Goal: Information Seeking & Learning: Learn about a topic

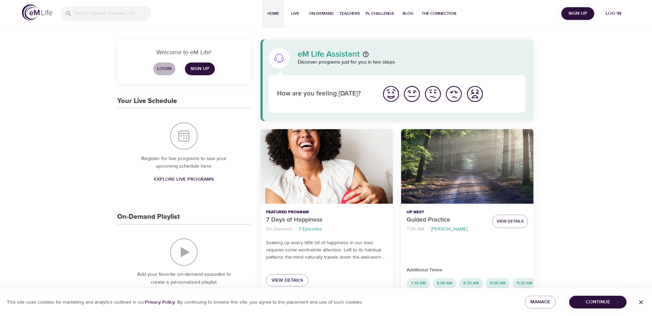
click at [166, 67] on span "Login" at bounding box center [164, 69] width 16 height 9
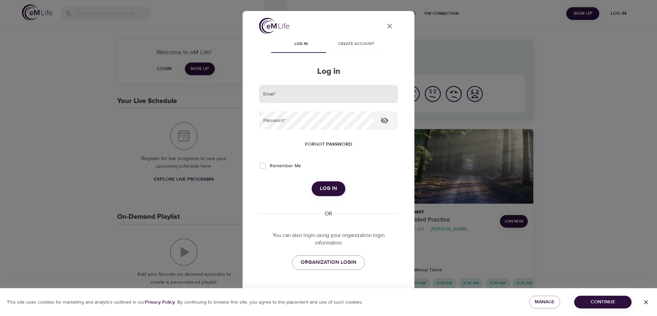
click at [266, 91] on input "email" at bounding box center [328, 94] width 139 height 19
type input "[EMAIL_ADDRESS][DOMAIN_NAME]"
click at [312, 181] on button "Log in" at bounding box center [329, 188] width 34 height 14
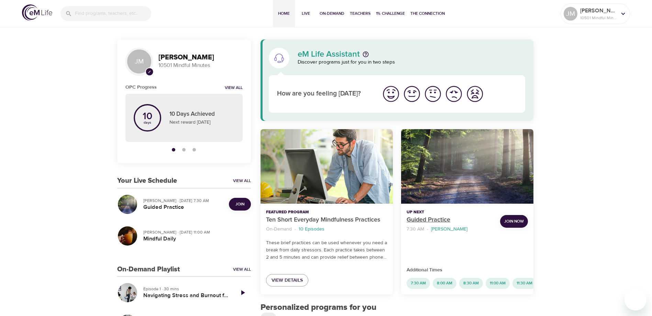
click at [425, 217] on p "Guided Practice" at bounding box center [450, 219] width 88 height 9
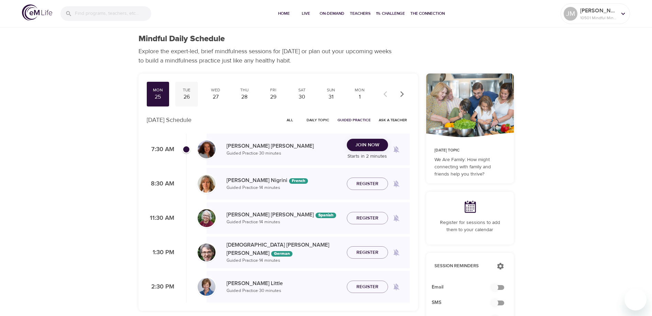
click at [187, 97] on div "26" at bounding box center [186, 97] width 17 height 8
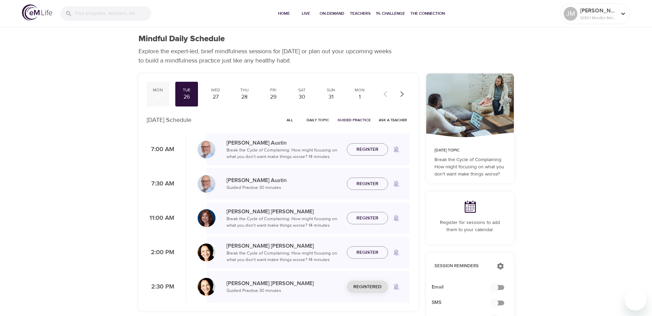
click at [161, 94] on div "25" at bounding box center [157, 97] width 17 height 8
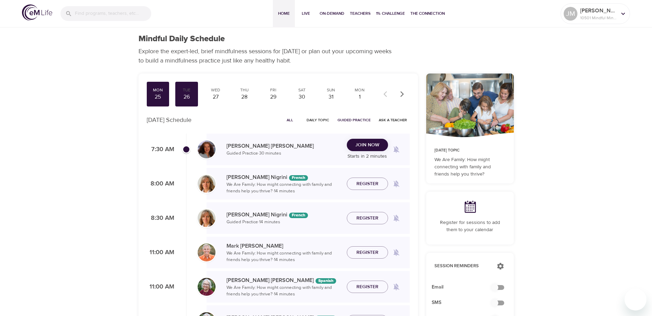
click at [281, 12] on span "Home" at bounding box center [284, 13] width 16 height 7
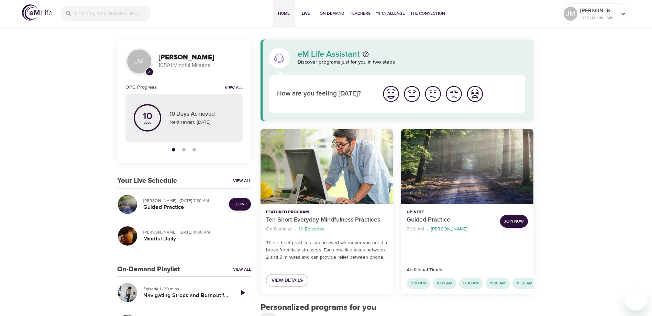
click at [241, 204] on span "Join" at bounding box center [239, 204] width 9 height 7
